Goal: Information Seeking & Learning: Learn about a topic

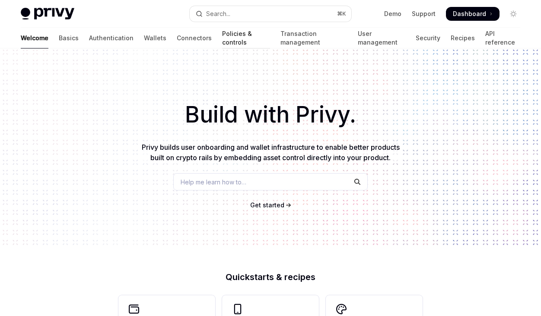
click at [222, 39] on link "Policies & controls" at bounding box center [246, 38] width 48 height 21
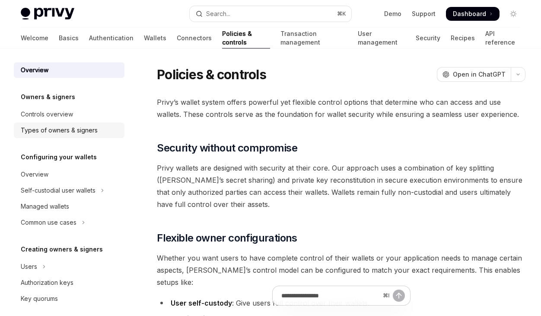
click at [73, 130] on div "Types of owners & signers" at bounding box center [59, 130] width 77 height 10
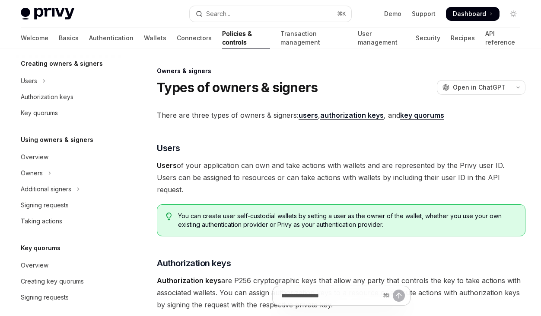
scroll to position [192, 0]
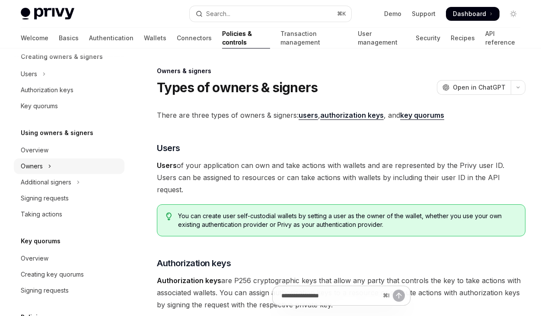
click at [41, 166] on div "Owners" at bounding box center [32, 166] width 22 height 10
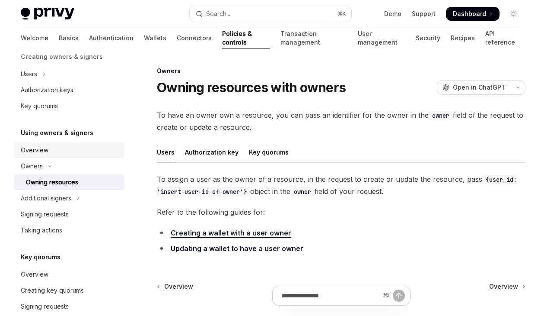
click at [41, 154] on div "Overview" at bounding box center [35, 150] width 28 height 10
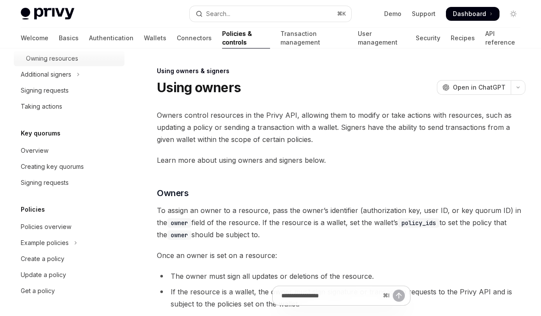
scroll to position [316, 0]
click at [61, 229] on div "Policies overview" at bounding box center [46, 227] width 51 height 10
type textarea "*"
